Goal: Check status: Check status

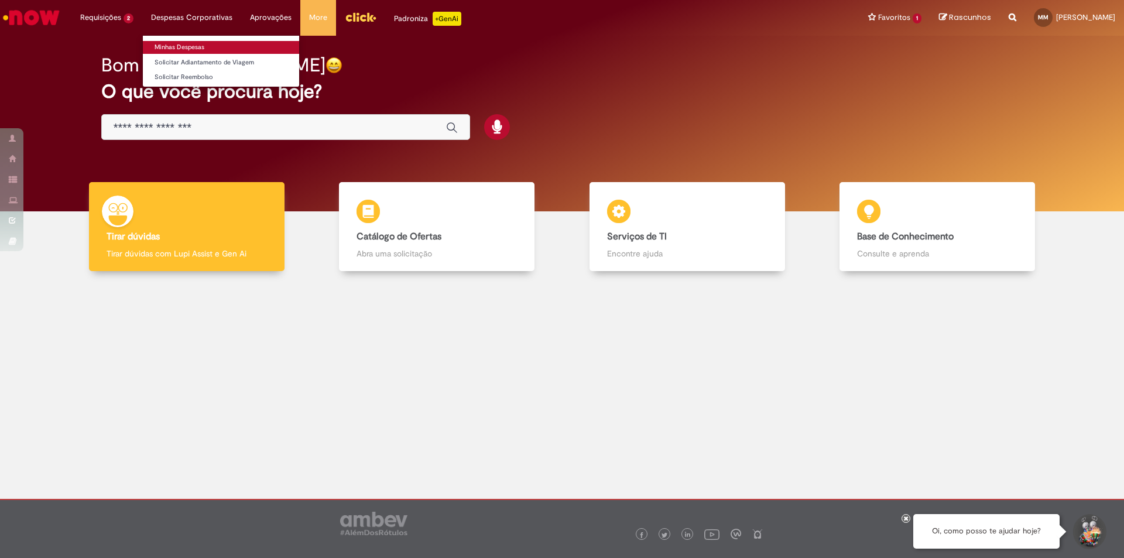
click at [184, 46] on link "Minhas Despesas" at bounding box center [221, 47] width 156 height 13
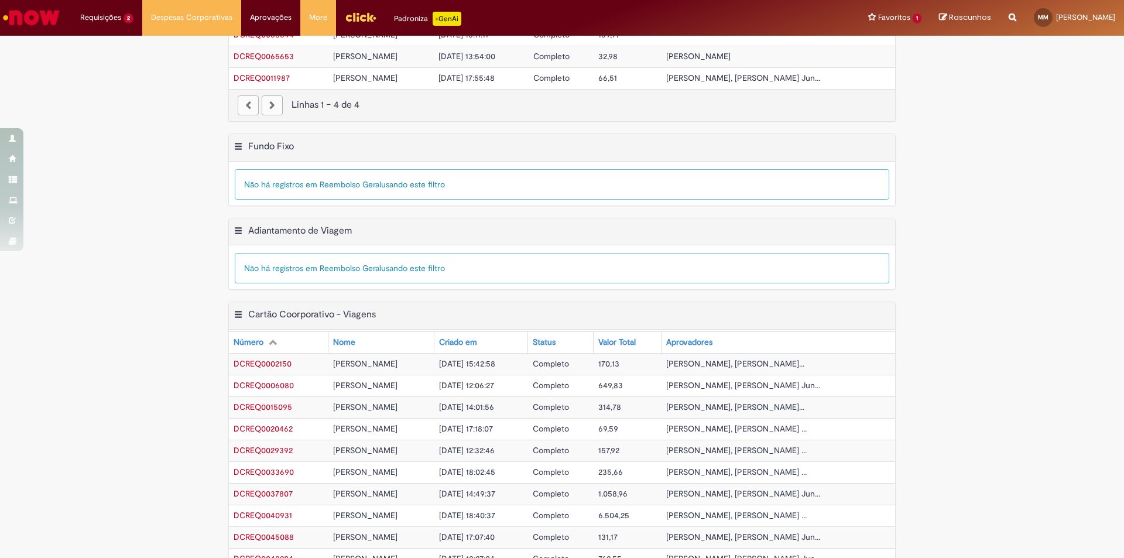
scroll to position [146, 0]
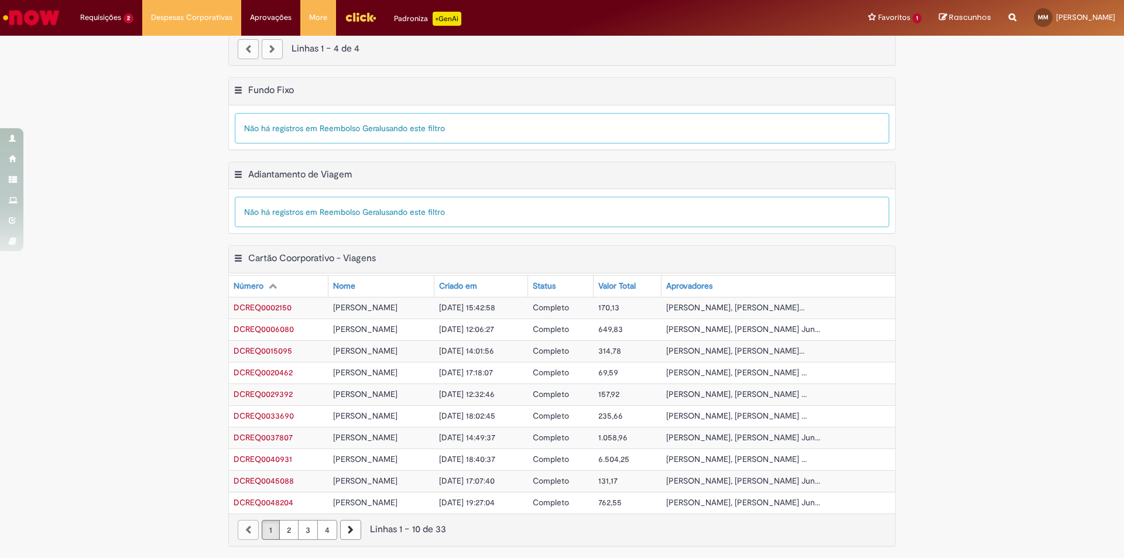
click at [318, 527] on link "4" at bounding box center [327, 530] width 20 height 20
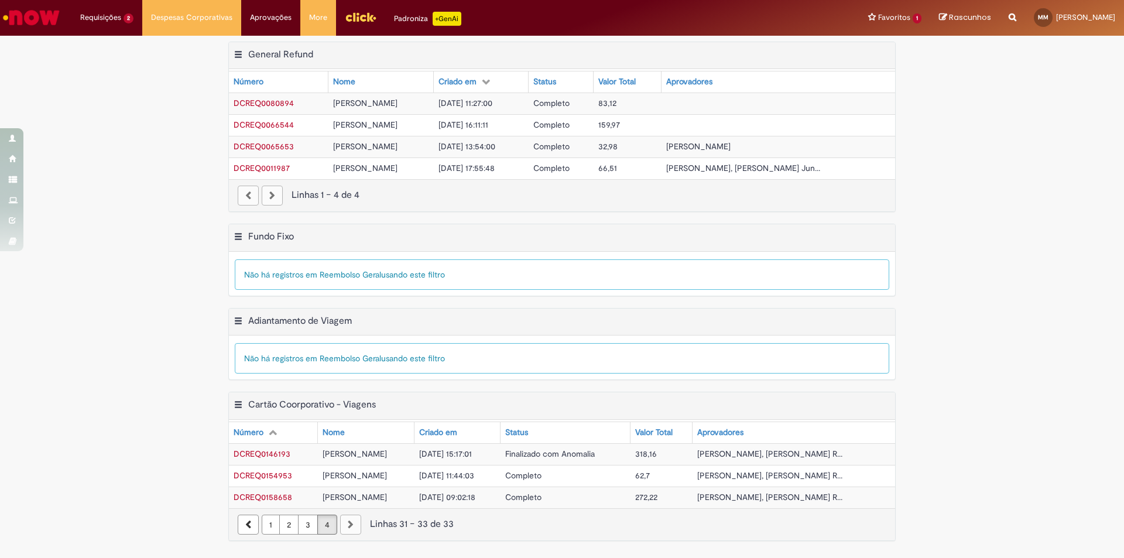
click at [310, 530] on link "3" at bounding box center [308, 525] width 20 height 20
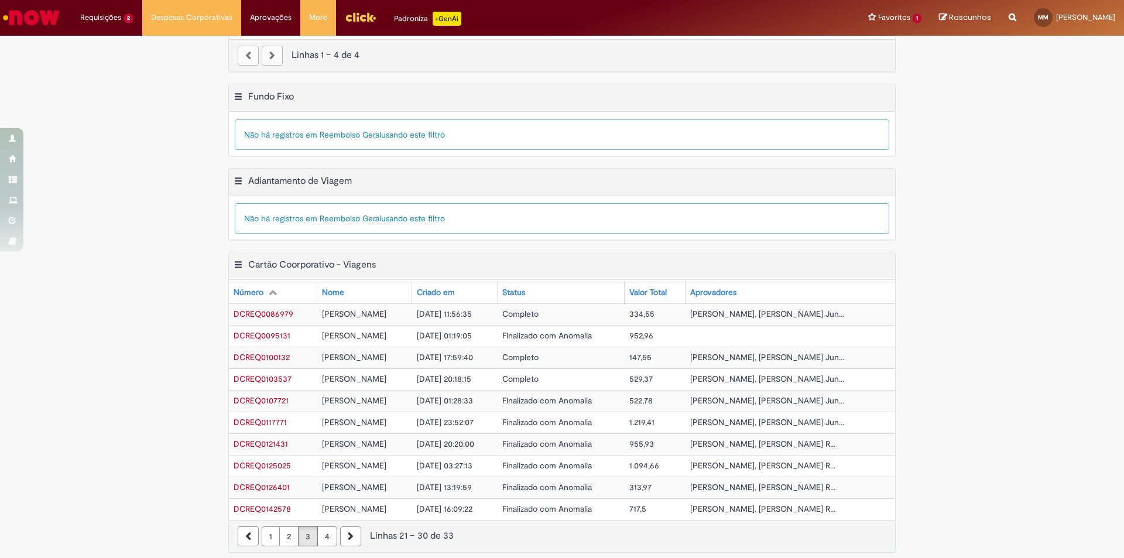
scroll to position [146, 0]
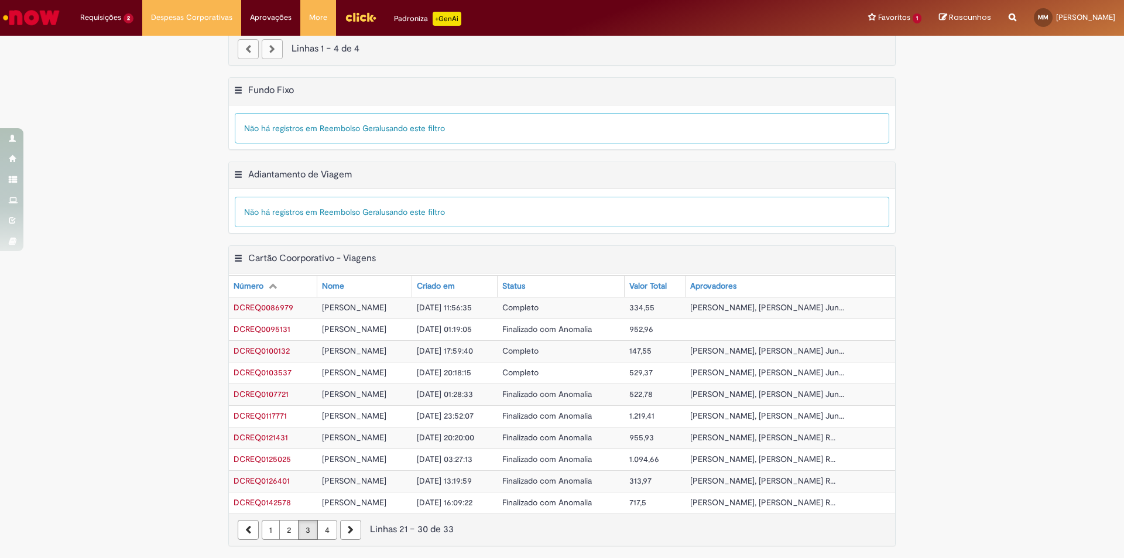
click at [279, 532] on link "2" at bounding box center [288, 530] width 19 height 20
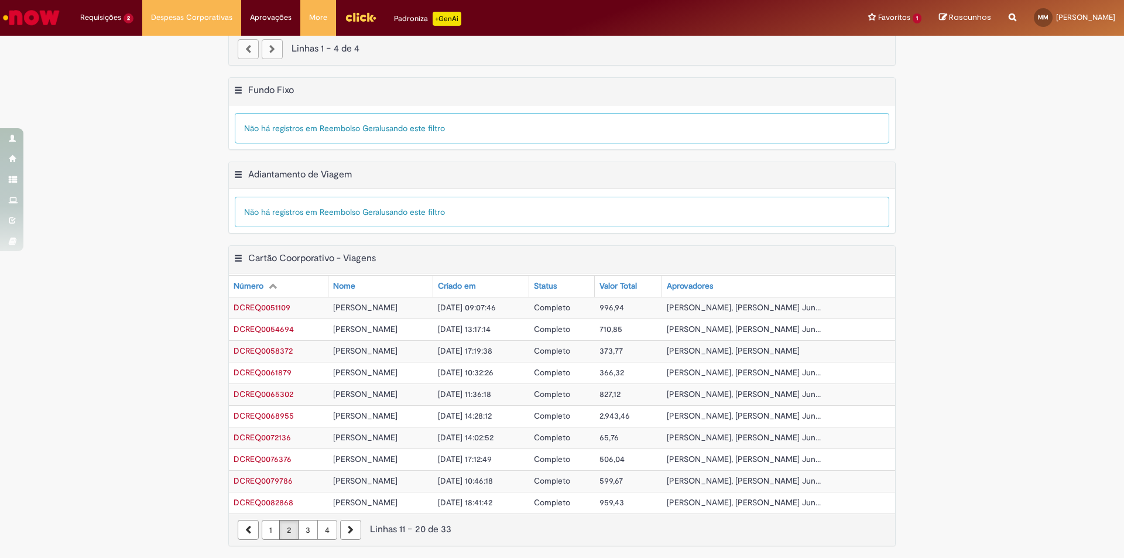
click at [269, 529] on link "1" at bounding box center [271, 530] width 18 height 20
click at [320, 531] on link "4" at bounding box center [327, 530] width 20 height 20
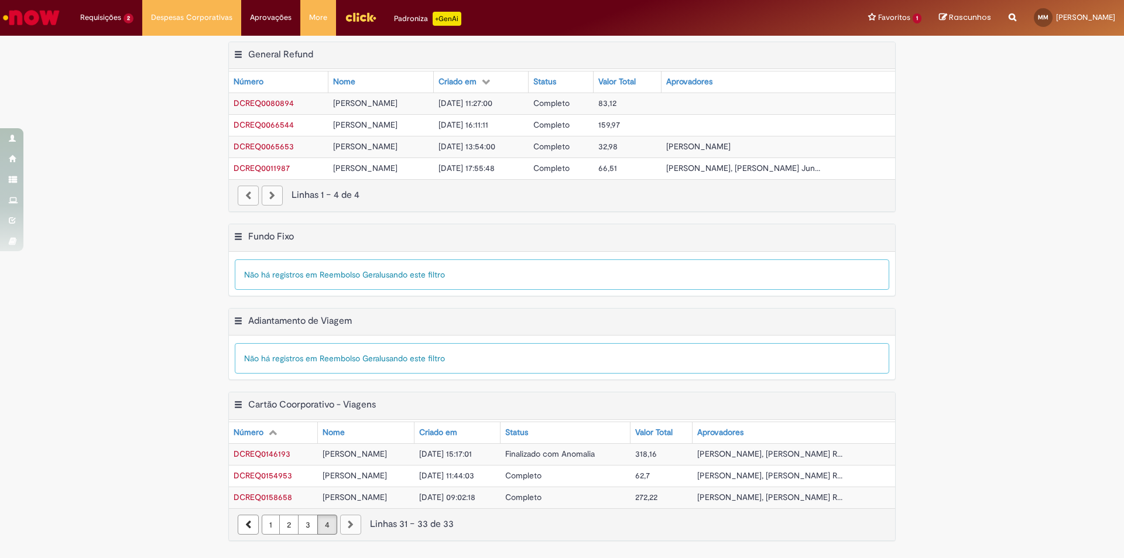
scroll to position [0, 0]
click at [331, 501] on span "[PERSON_NAME]" at bounding box center [355, 497] width 64 height 11
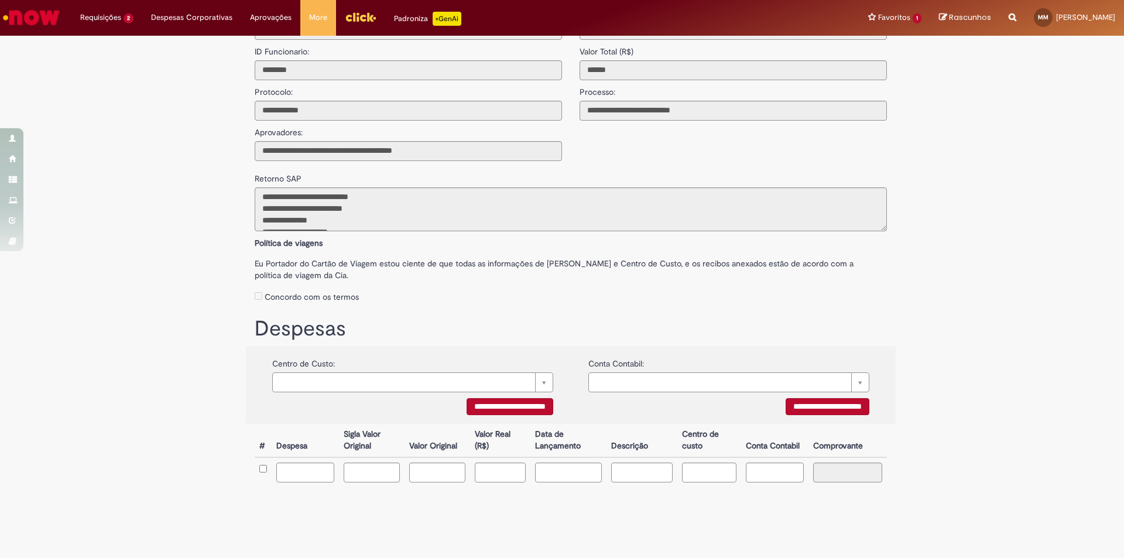
scroll to position [69, 0]
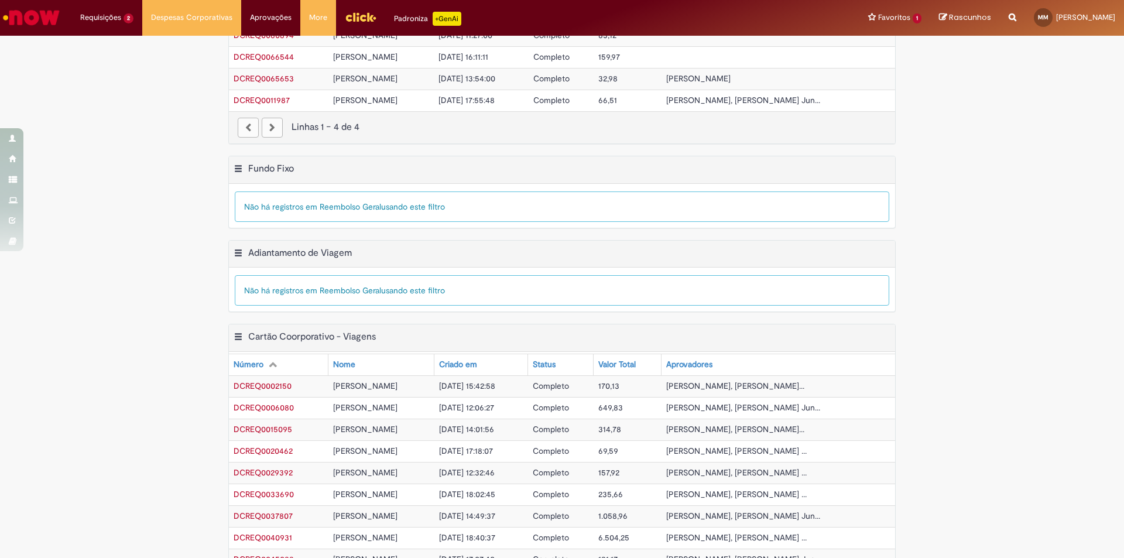
scroll to position [146, 0]
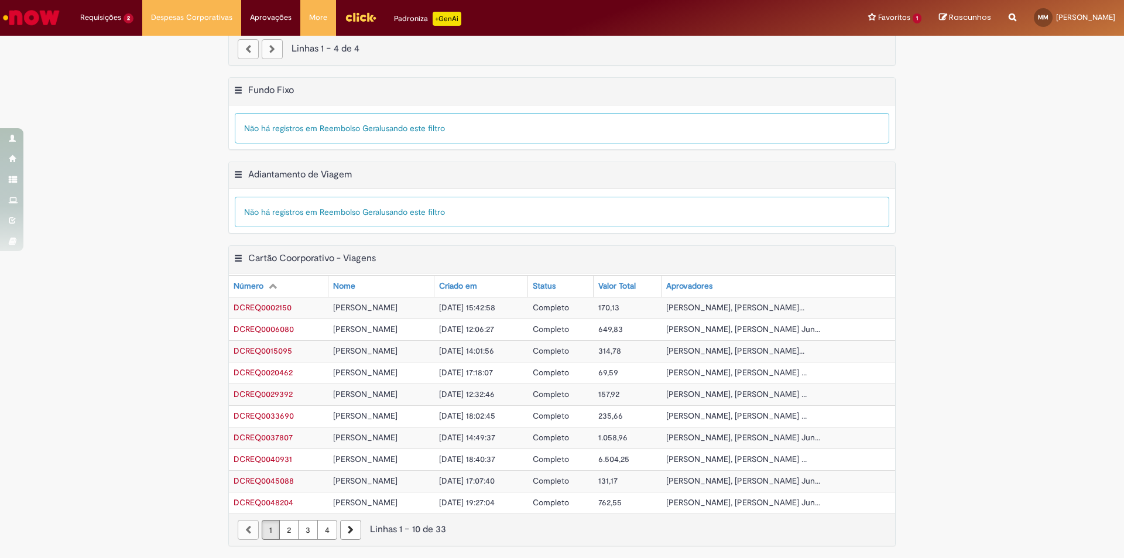
click at [198, 378] on div "Exportar como PDF Exportar como Excel Exportar como CSV Cartão Coorporativo - V…" at bounding box center [562, 401] width 1124 height 312
click at [323, 528] on link "4" at bounding box center [327, 530] width 20 height 20
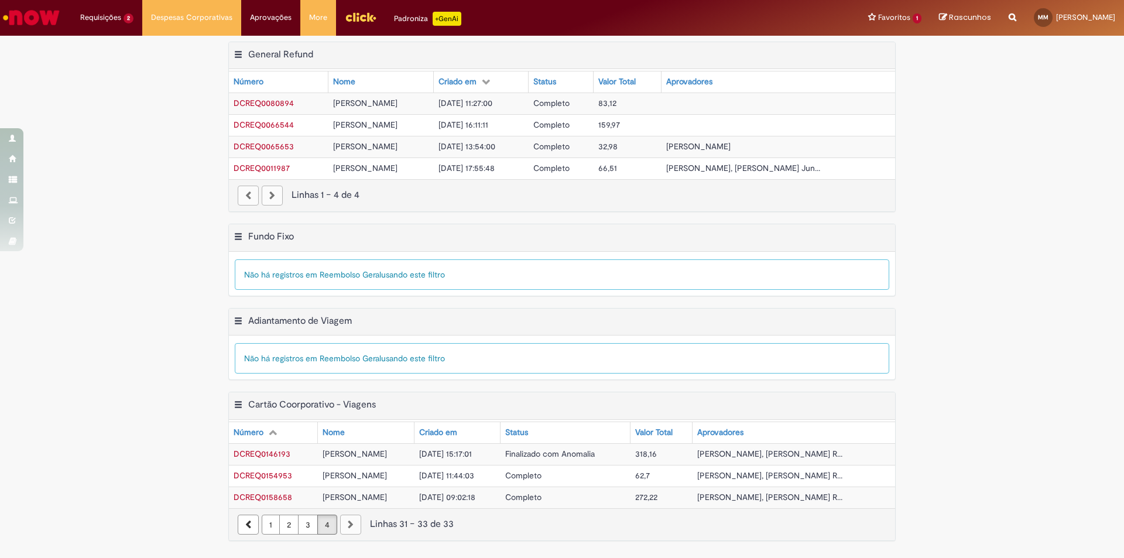
scroll to position [0, 0]
click at [804, 242] on div "Exportar como PDF Exportar como Excel Exportar como CSV Fundo Fixo Tabela - Pág…" at bounding box center [562, 238] width 666 height 28
